Goal: Communication & Community: Answer question/provide support

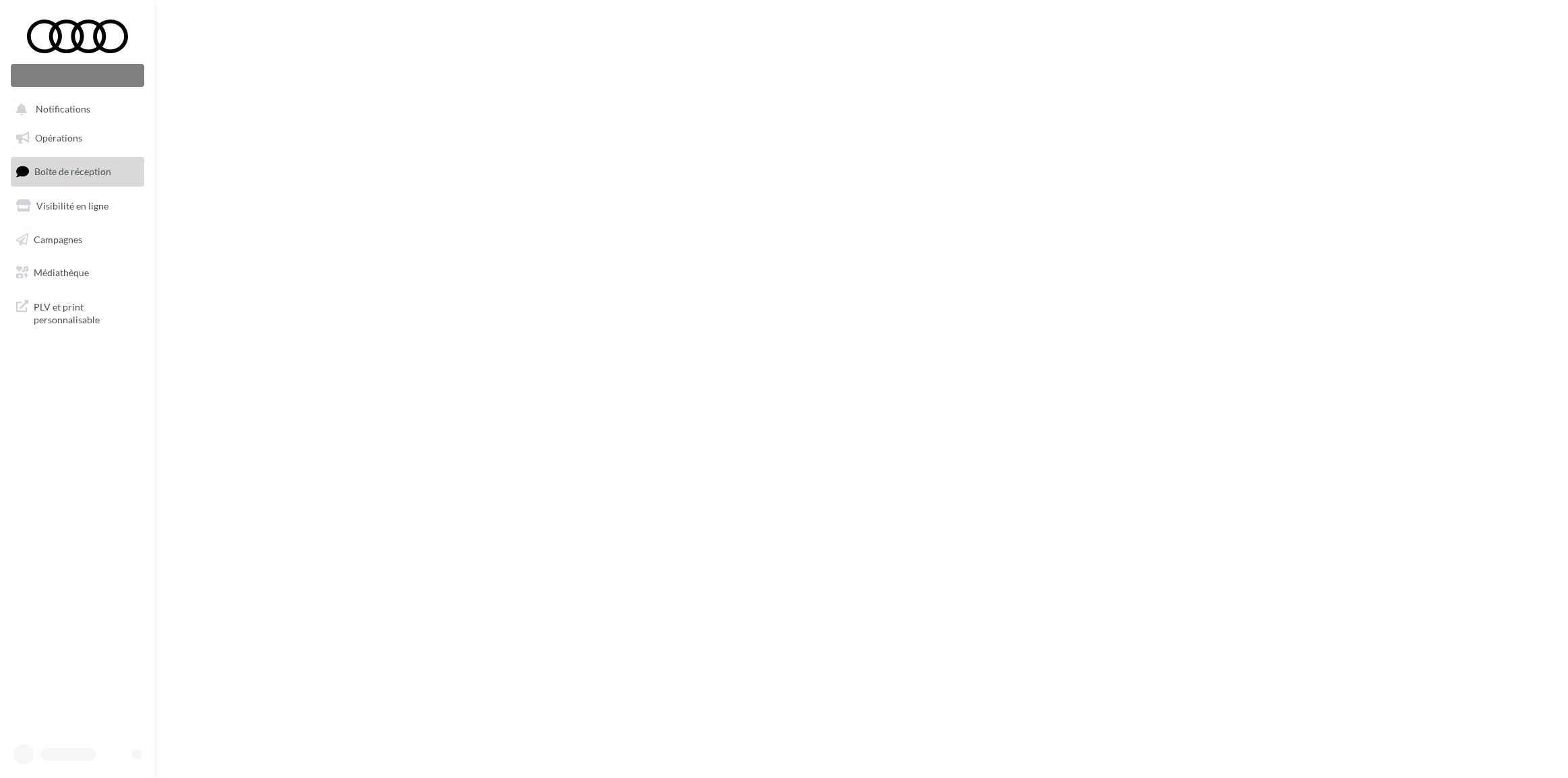
click at [90, 175] on link "Boîte de réception" at bounding box center [77, 171] width 139 height 29
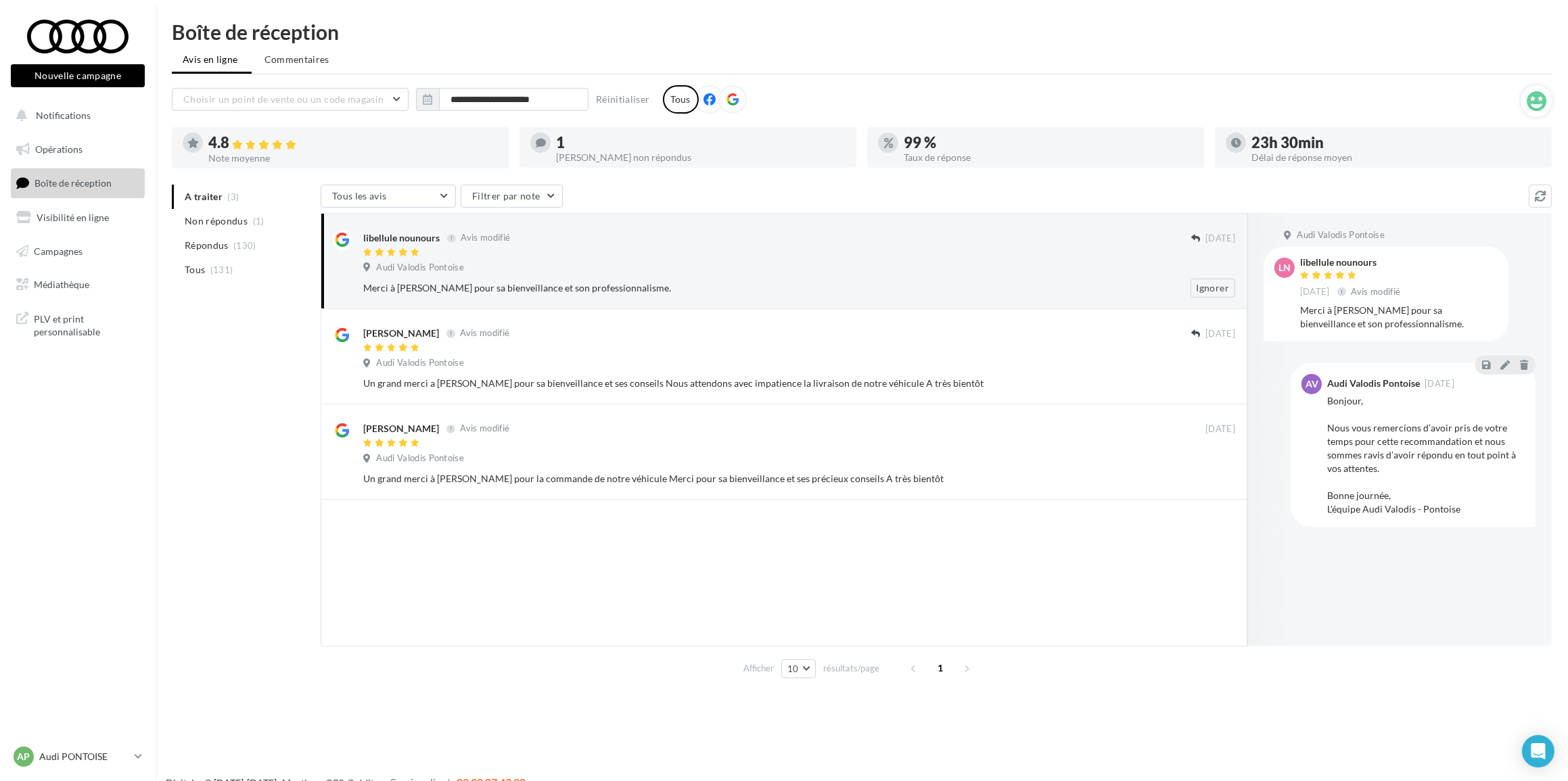
click at [488, 287] on div "Merci à Michel de Oliveira pour sa bienveillance et son professionnalisme." at bounding box center [755, 288] width 784 height 14
click at [1212, 286] on button "Ignorer" at bounding box center [1213, 288] width 45 height 19
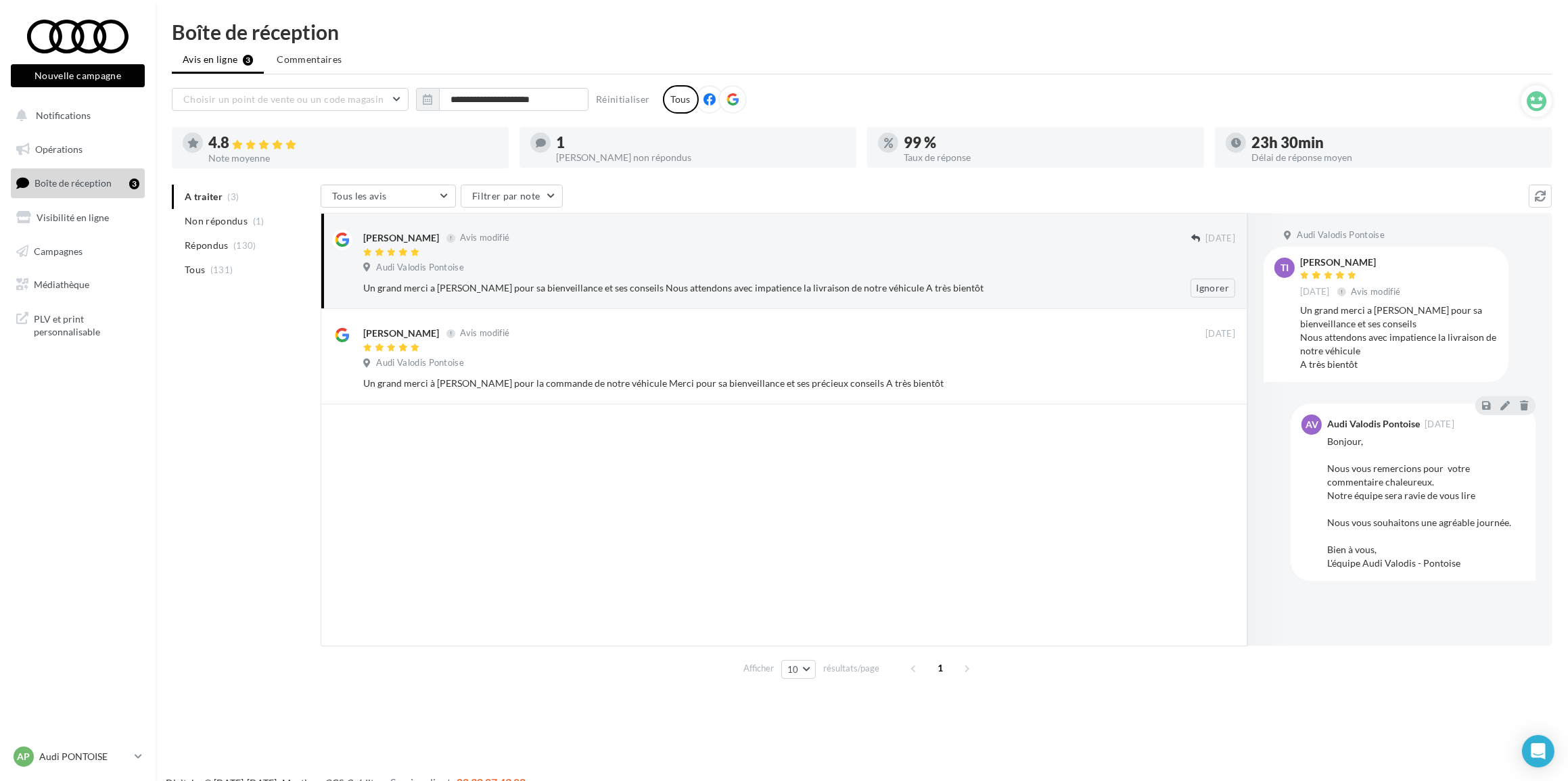
click at [888, 244] on div "Tania Issa Avis modifié" at bounding box center [777, 237] width 828 height 15
click at [1206, 290] on button "Ignorer" at bounding box center [1213, 288] width 45 height 19
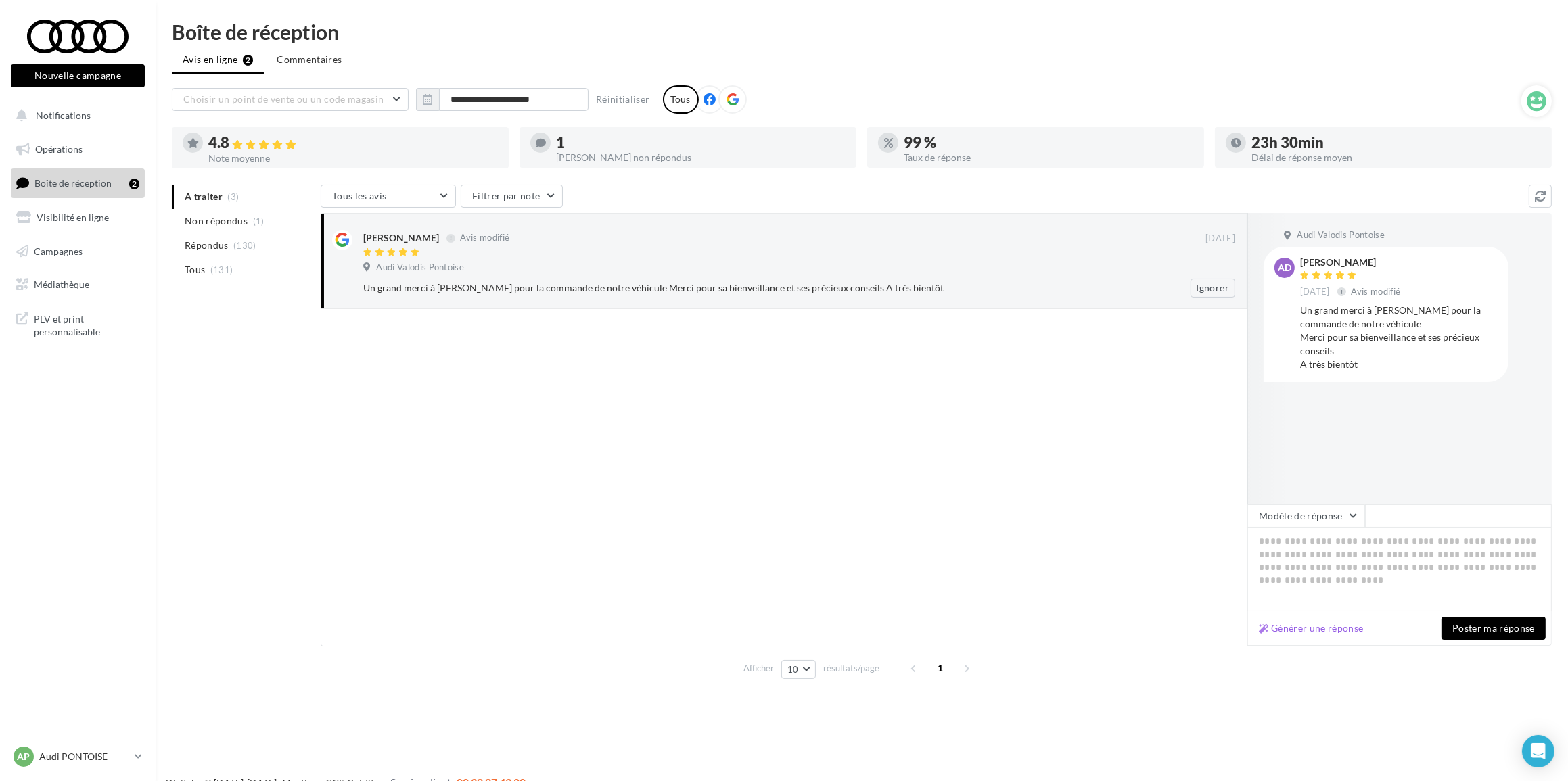
click at [1036, 256] on div at bounding box center [784, 253] width 842 height 12
click at [1221, 286] on button "Ignorer" at bounding box center [1213, 288] width 45 height 19
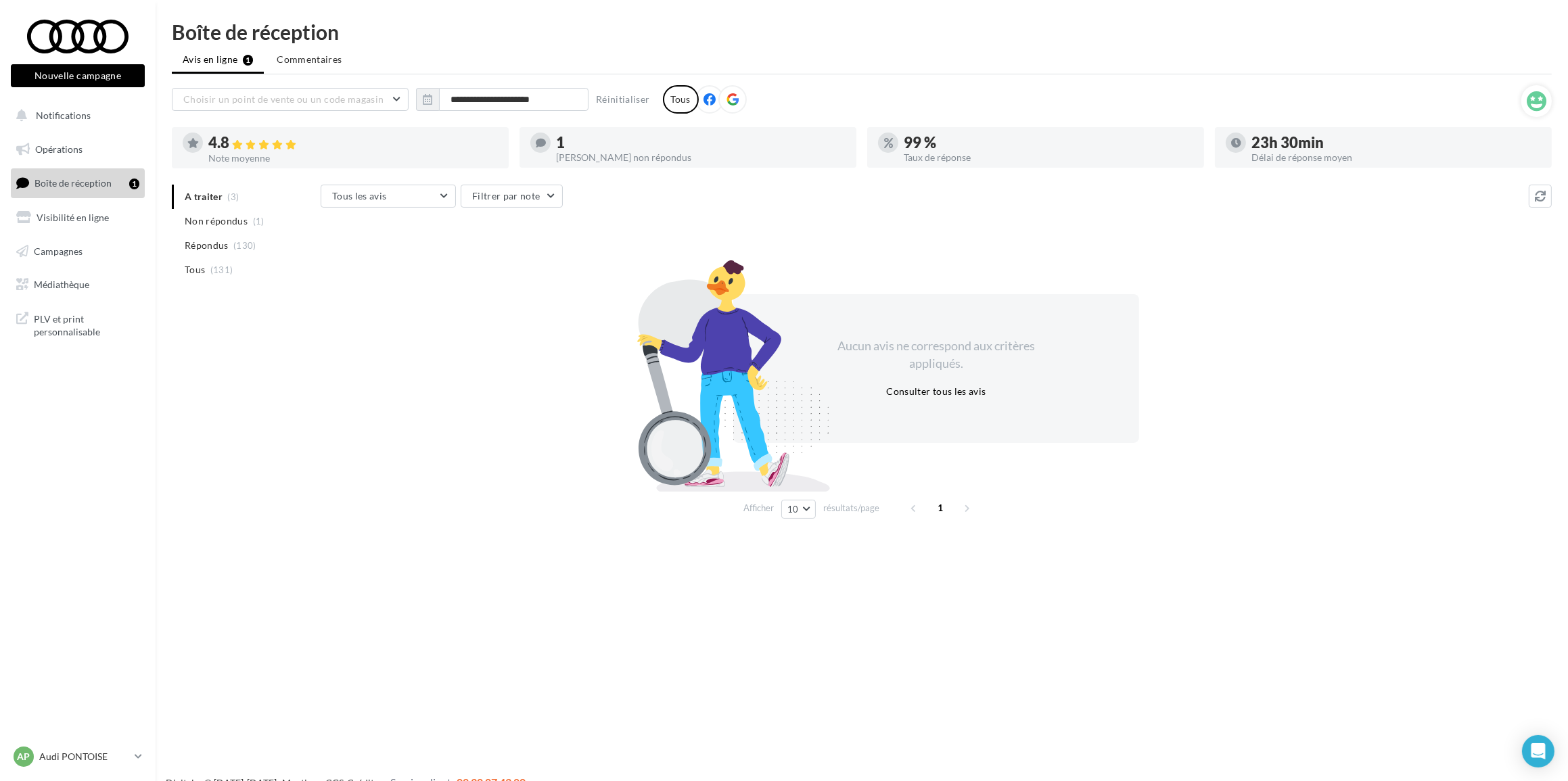
click at [121, 183] on link "Boîte de réception 1" at bounding box center [78, 183] width 139 height 29
click at [68, 185] on span "Boîte de réception" at bounding box center [73, 183] width 77 height 12
